Goal: Information Seeking & Learning: Compare options

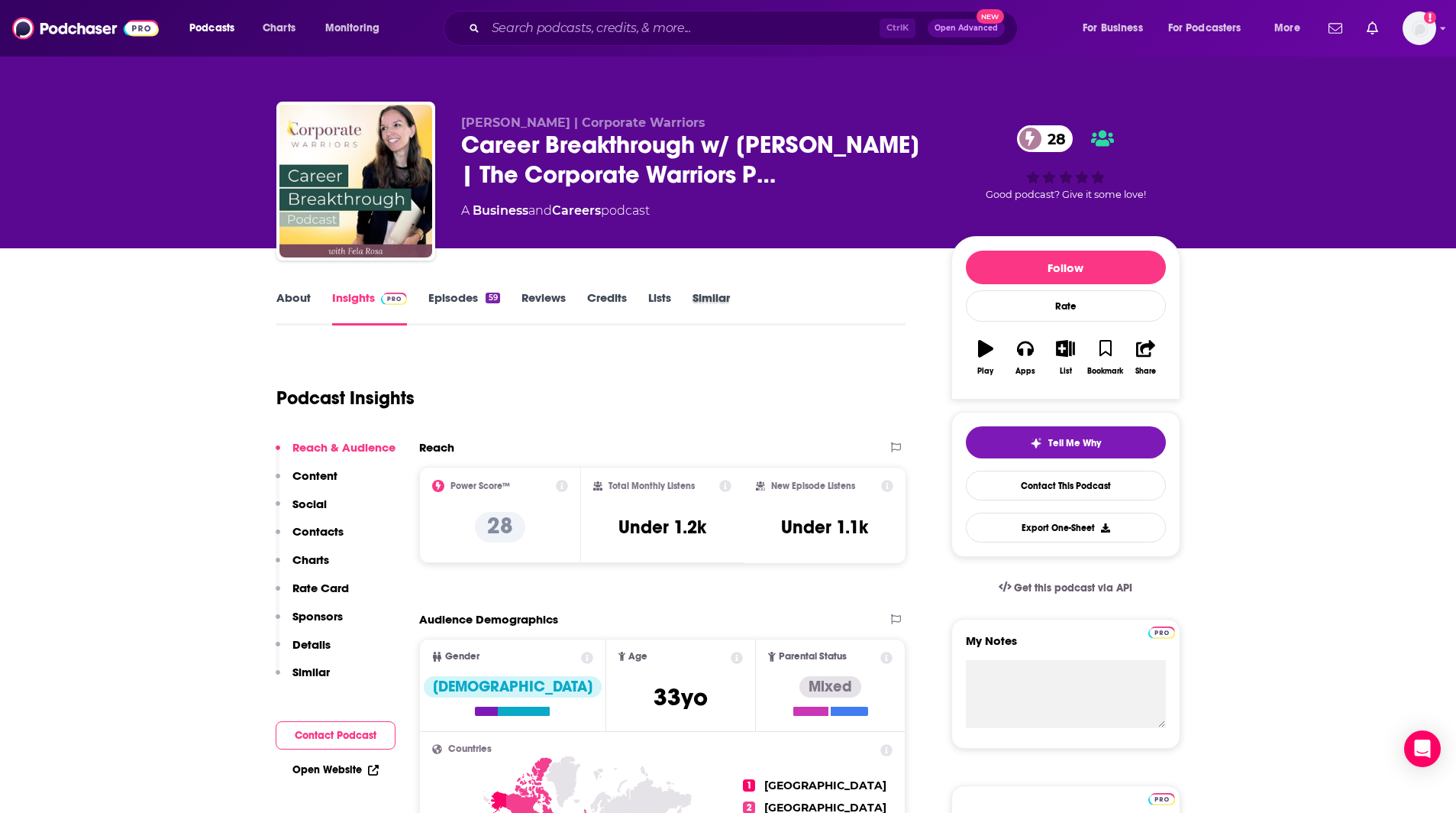
click at [731, 295] on div "Similar" at bounding box center [722, 308] width 59 height 36
click at [725, 293] on link "Similar" at bounding box center [712, 308] width 37 height 36
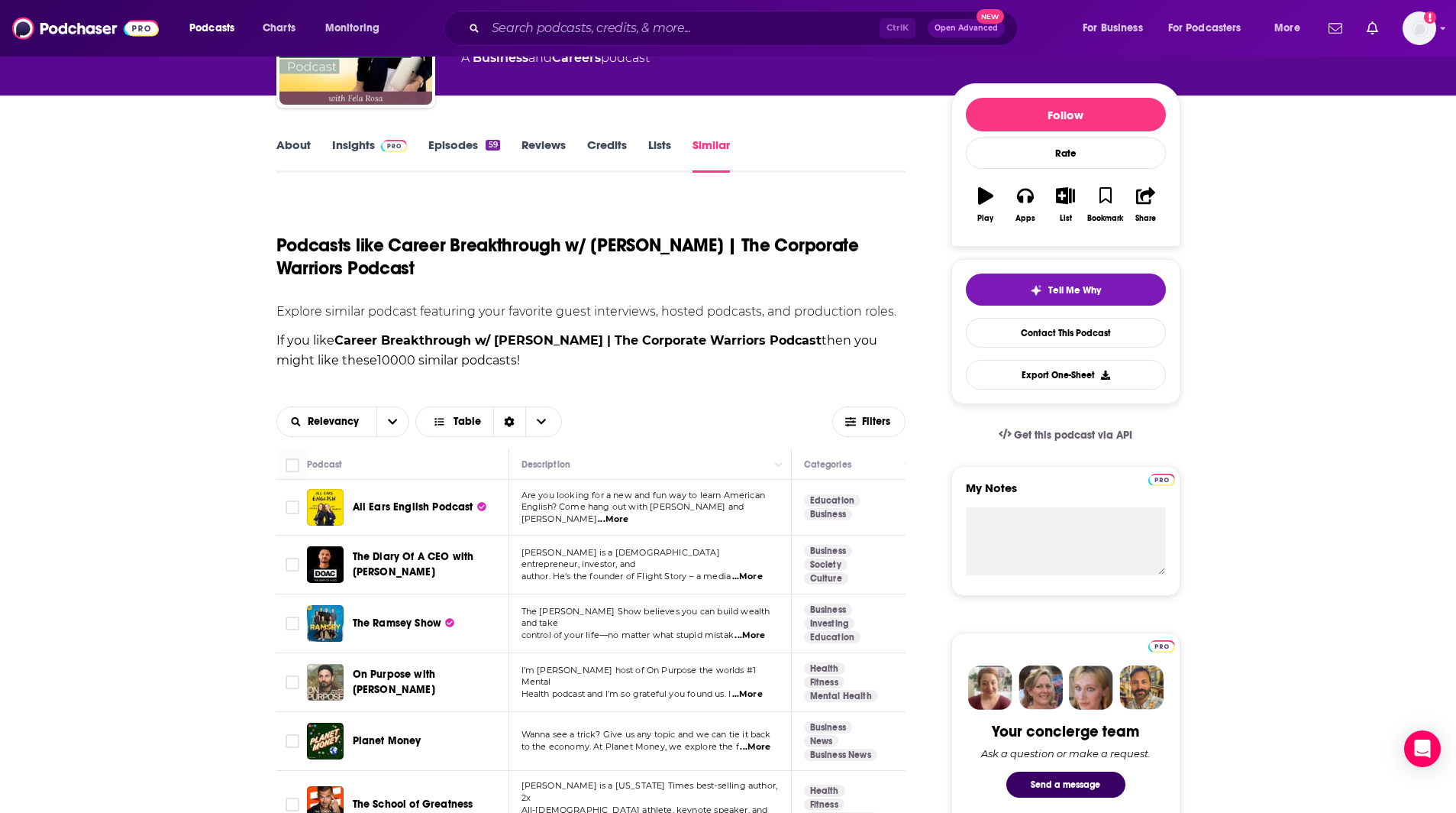
scroll to position [209, 0]
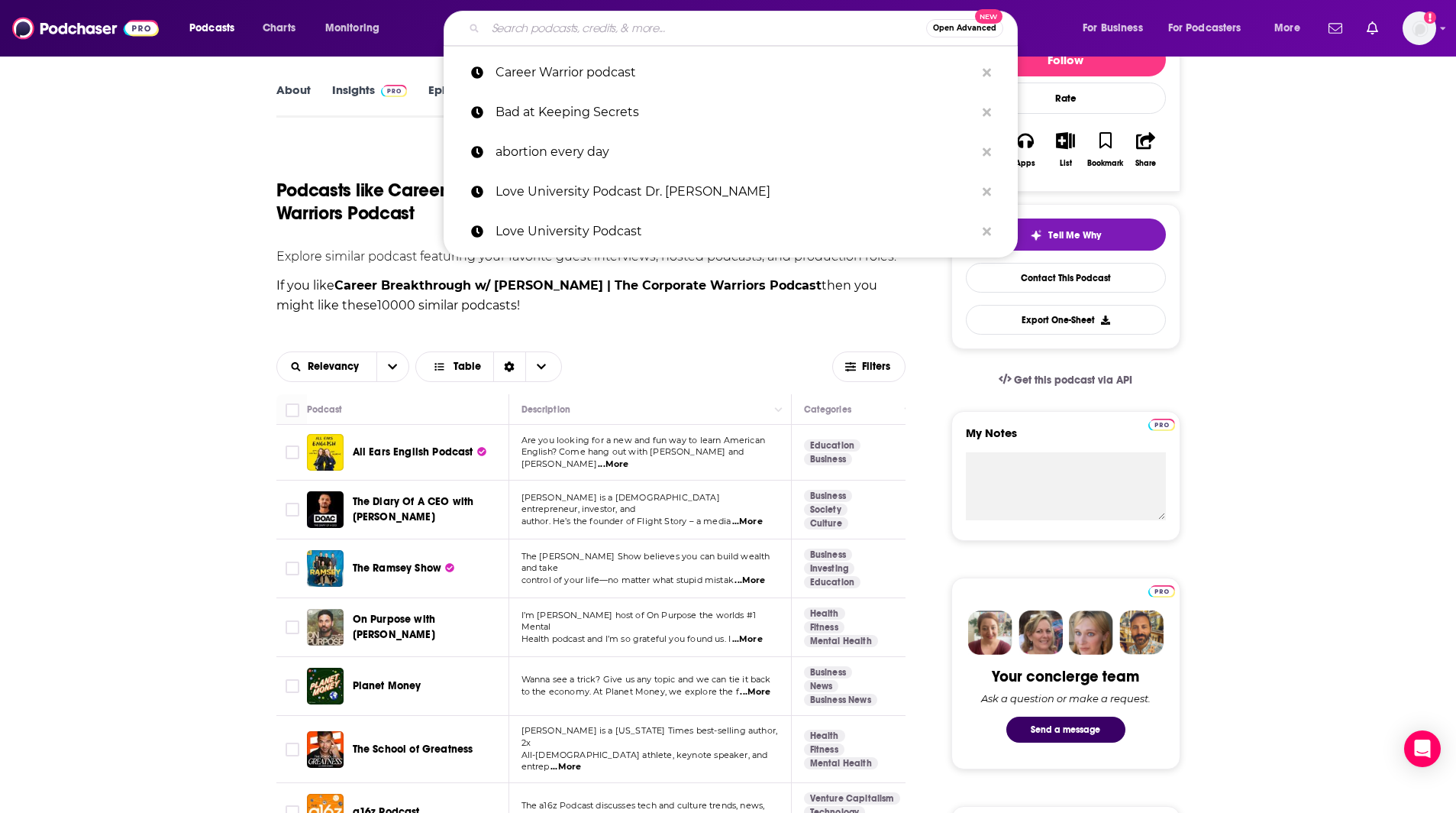
click at [582, 36] on input "Search podcasts, credits, & more..." at bounding box center [706, 28] width 440 height 24
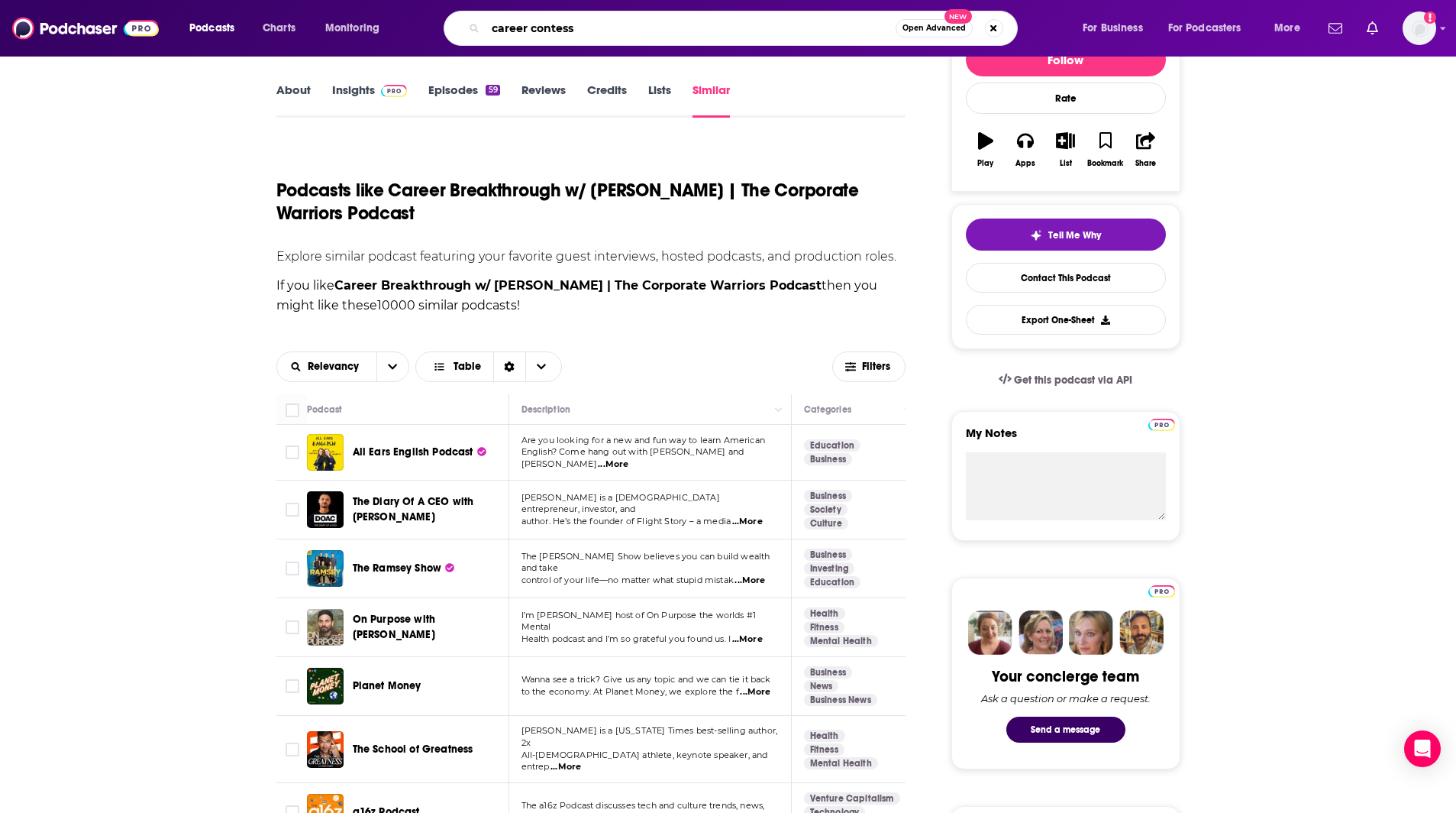
type input "career contessa"
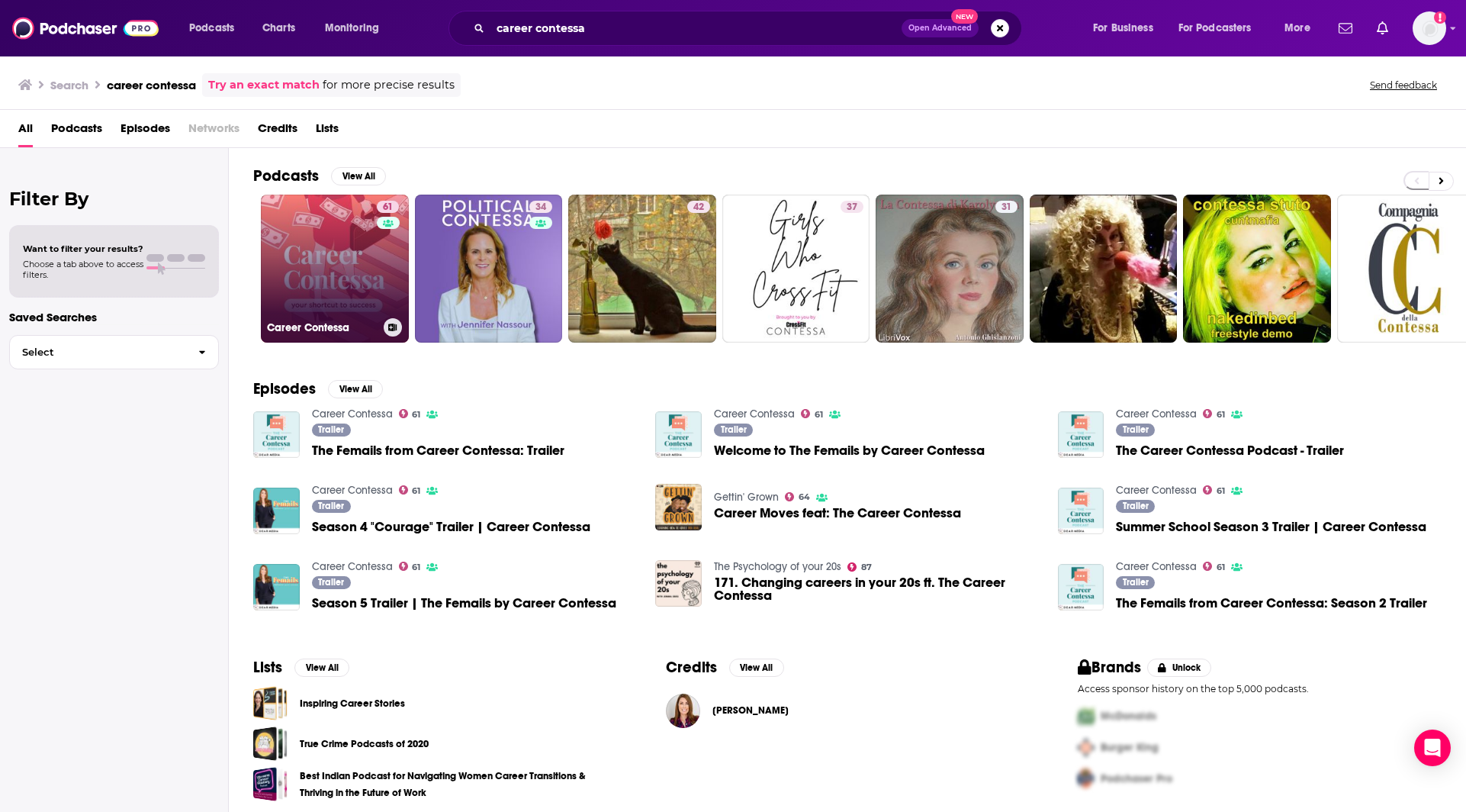
click at [357, 242] on link "61 Career Contessa" at bounding box center [335, 268] width 148 height 148
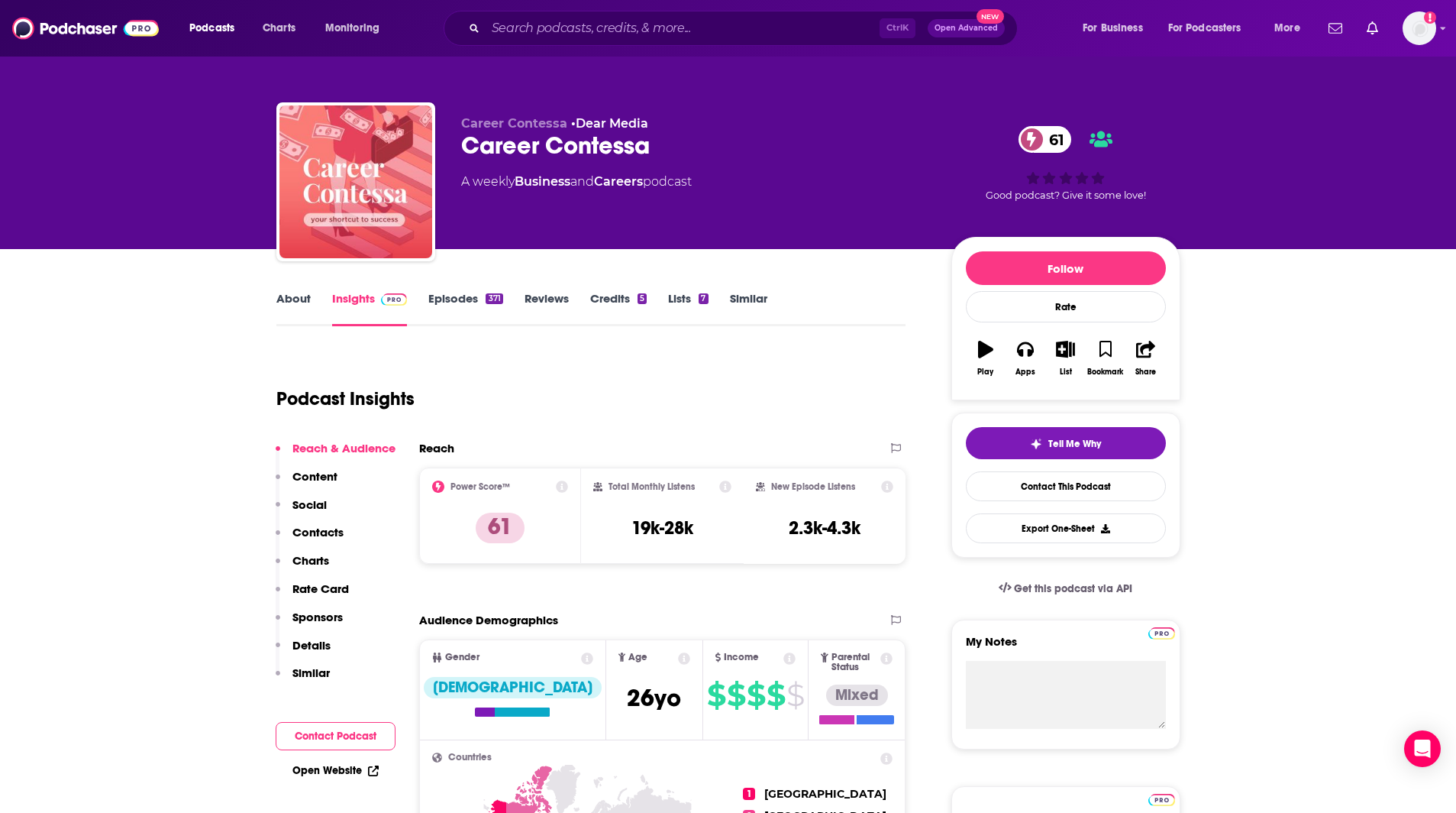
click at [743, 294] on link "Similar" at bounding box center [749, 309] width 37 height 36
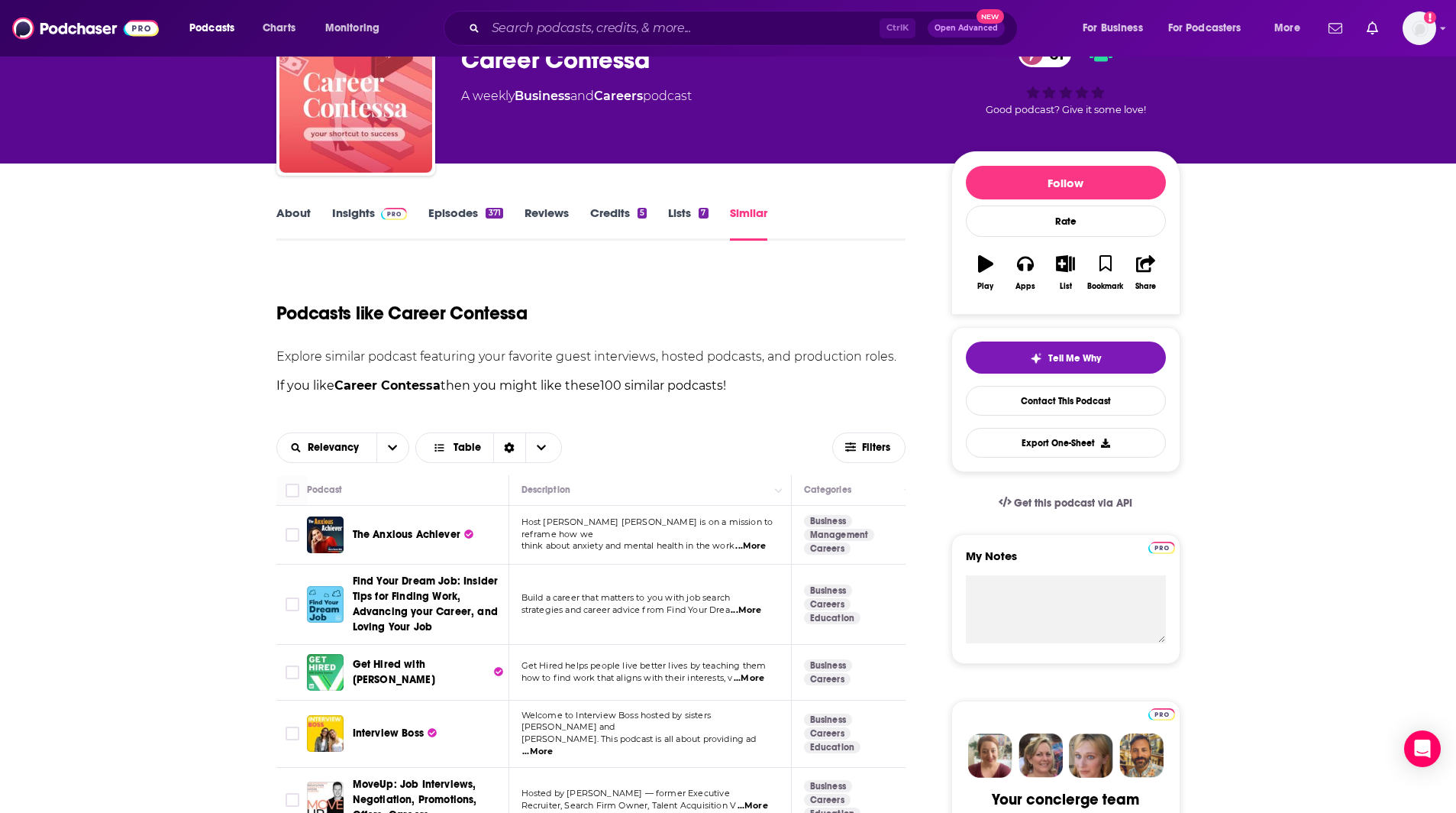
scroll to position [166, 0]
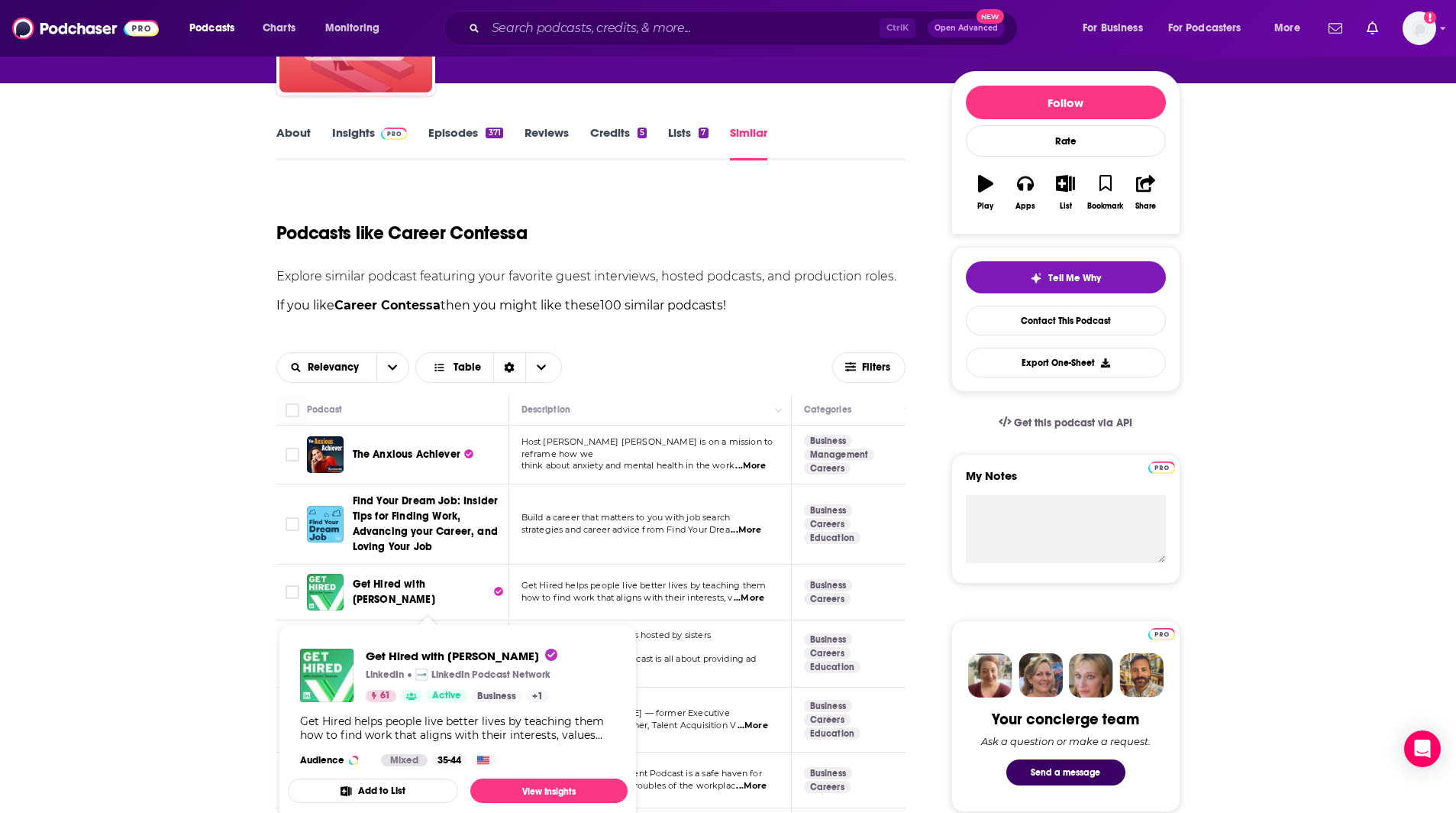
click at [413, 585] on span "Get Hired with [PERSON_NAME]" at bounding box center [394, 591] width 82 height 28
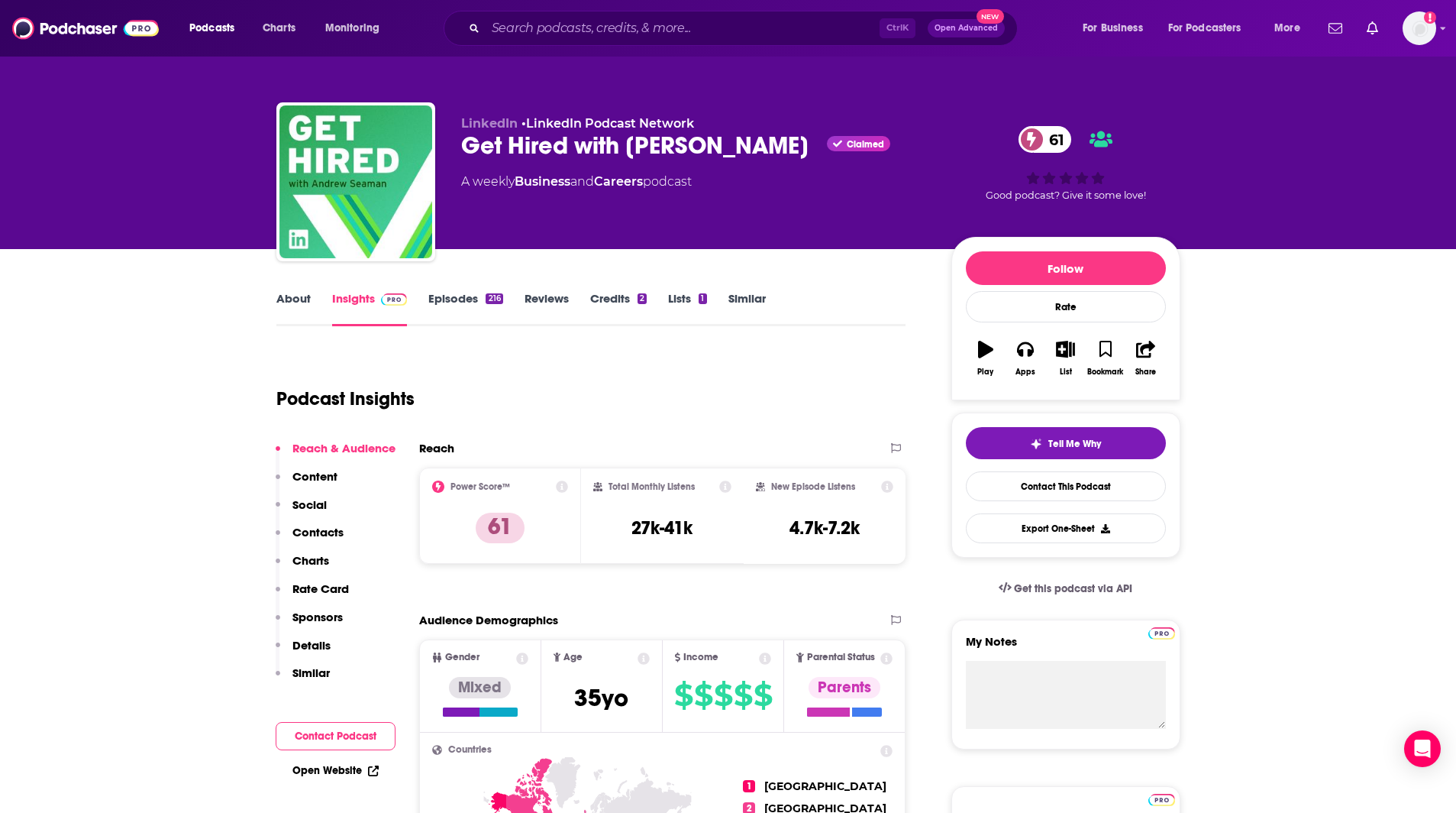
drag, startPoint x: 181, startPoint y: 776, endPoint x: 184, endPoint y: 766, distance: 10.4
drag, startPoint x: 817, startPoint y: 149, endPoint x: 469, endPoint y: 147, distance: 348.0
click at [458, 142] on div "LinkedIn • LinkedIn Podcast Network Get Hired with [PERSON_NAME] Claimed 61 A w…" at bounding box center [728, 185] width 904 height 165
copy div "Get Hired with [PERSON_NAME]"
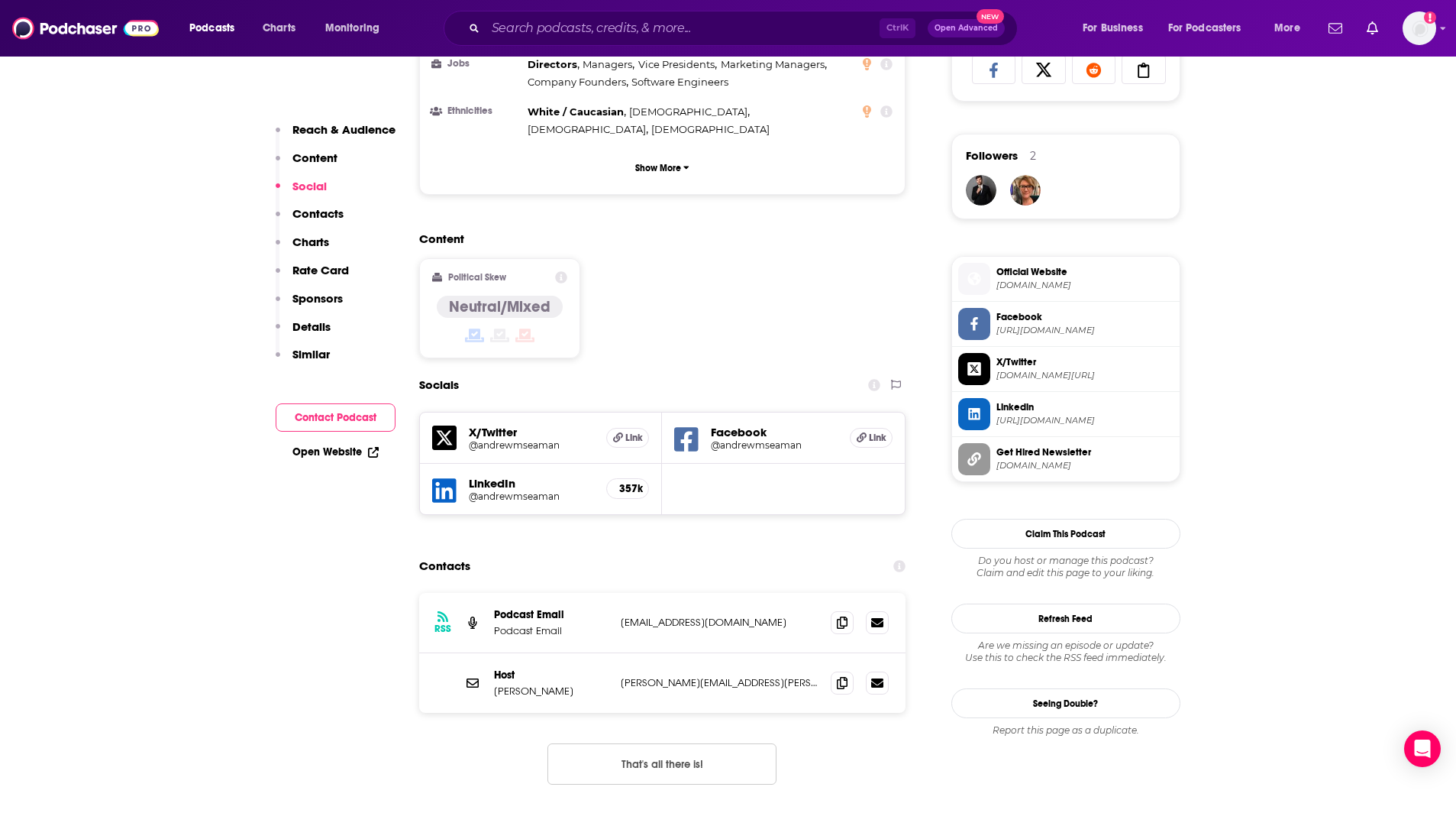
scroll to position [1073, 0]
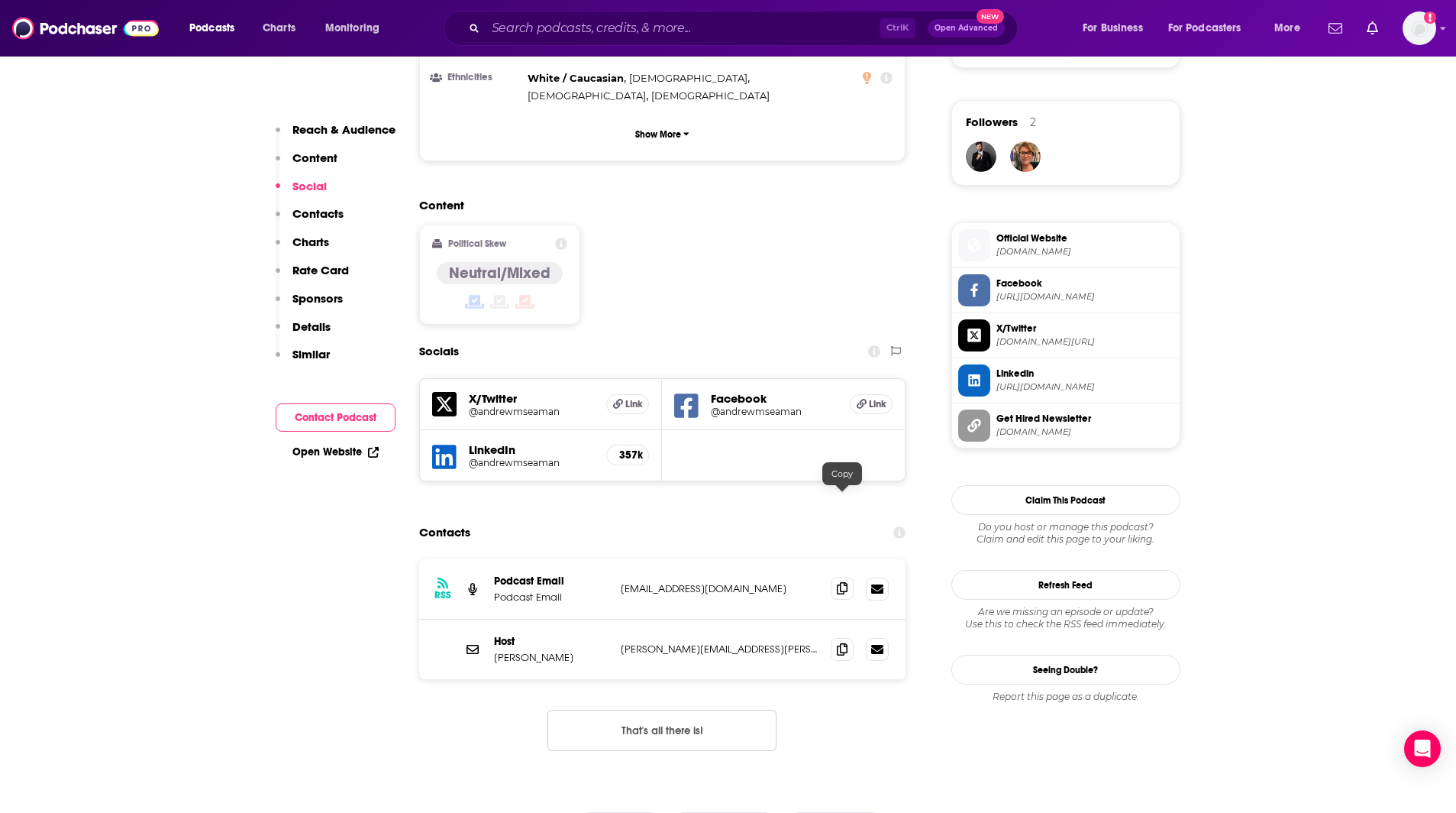
click at [845, 582] on icon at bounding box center [842, 587] width 10 height 12
drag, startPoint x: 322, startPoint y: 776, endPoint x: 396, endPoint y: 721, distance: 92.2
click at [839, 643] on icon at bounding box center [842, 648] width 10 height 12
drag, startPoint x: 193, startPoint y: 756, endPoint x: 281, endPoint y: 716, distance: 96.7
